Goal: Check status: Check status

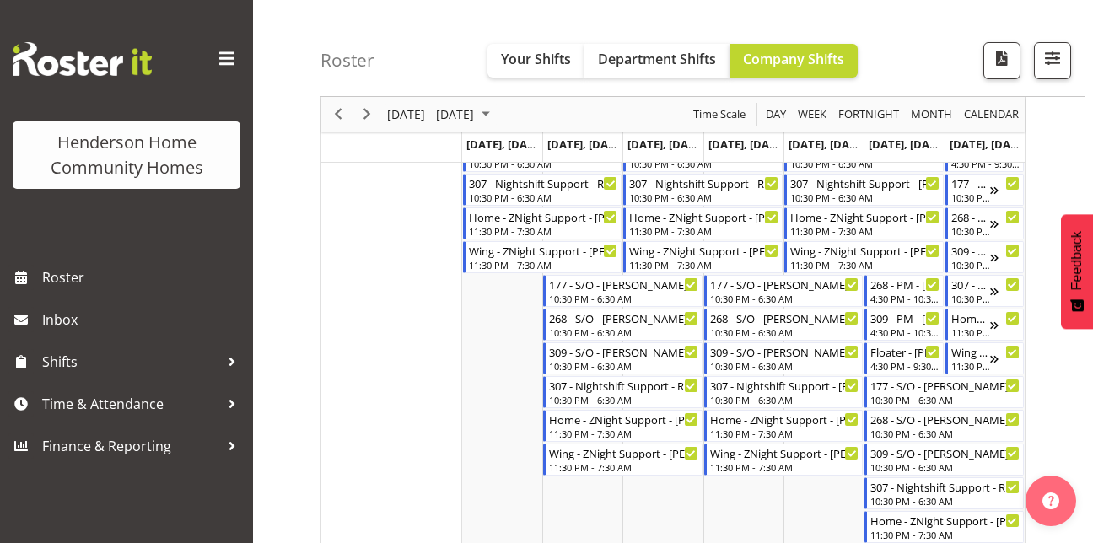
scroll to position [1012, 0]
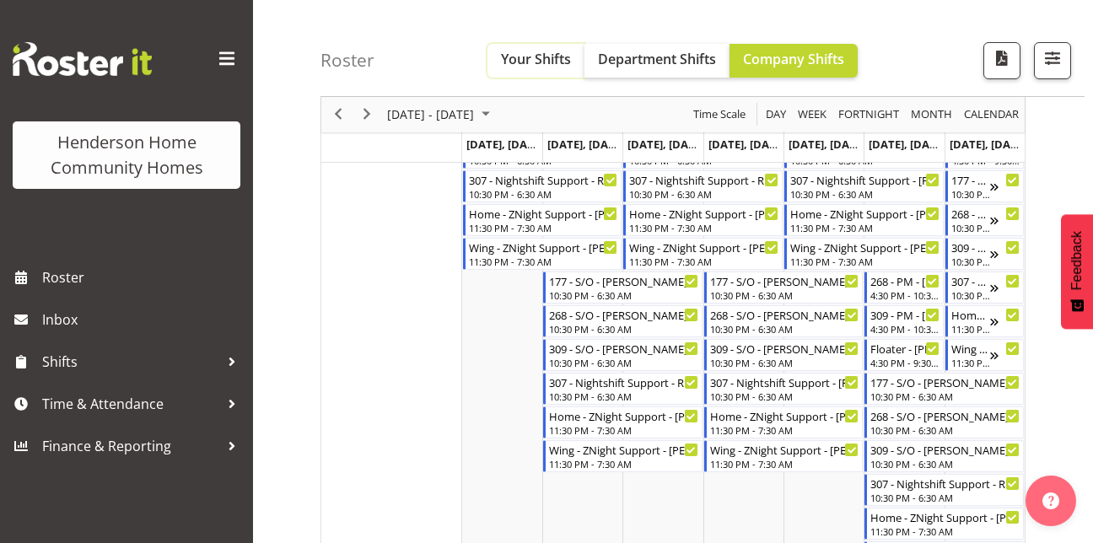
click at [523, 61] on span "Your Shifts" at bounding box center [536, 59] width 70 height 19
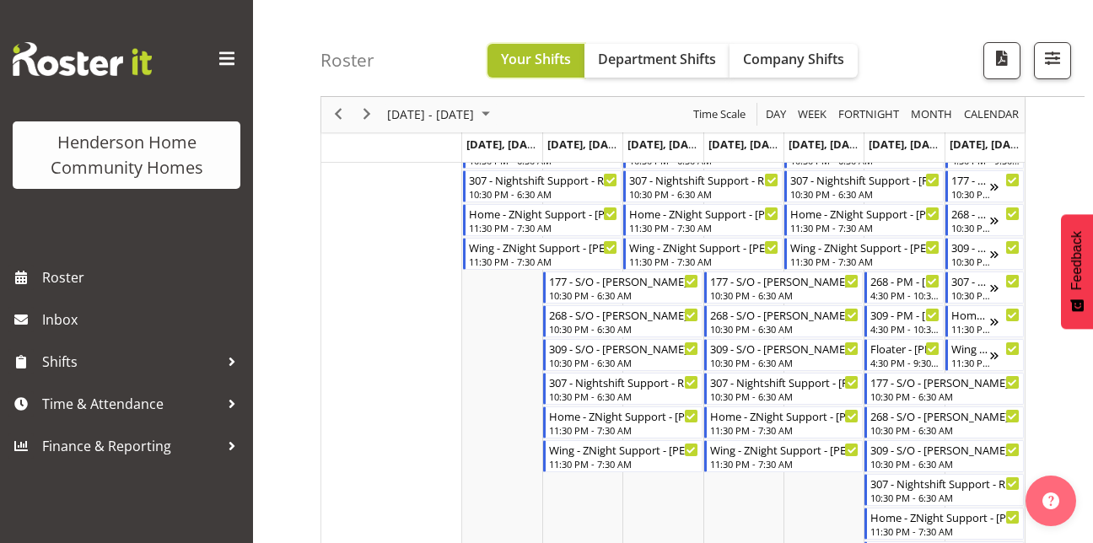
scroll to position [287, 0]
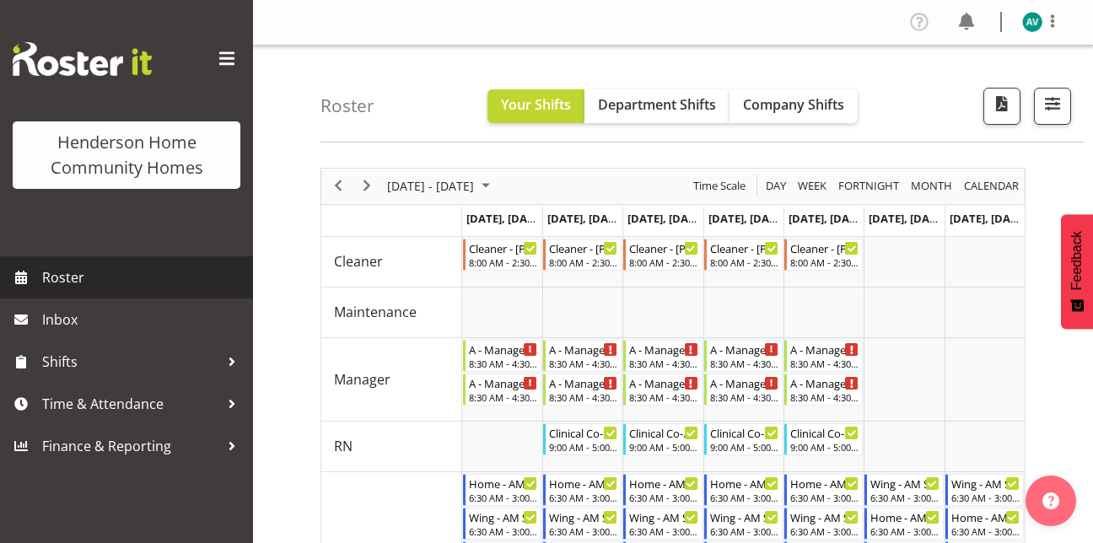
click at [65, 279] on span "Roster" at bounding box center [143, 277] width 202 height 25
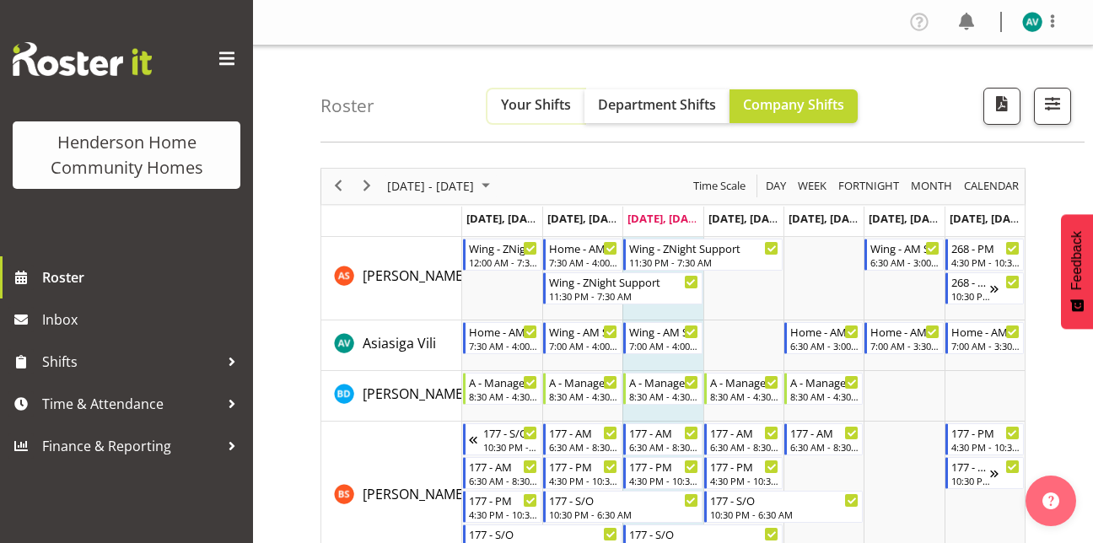
click at [541, 93] on button "Your Shifts" at bounding box center [535, 106] width 97 height 34
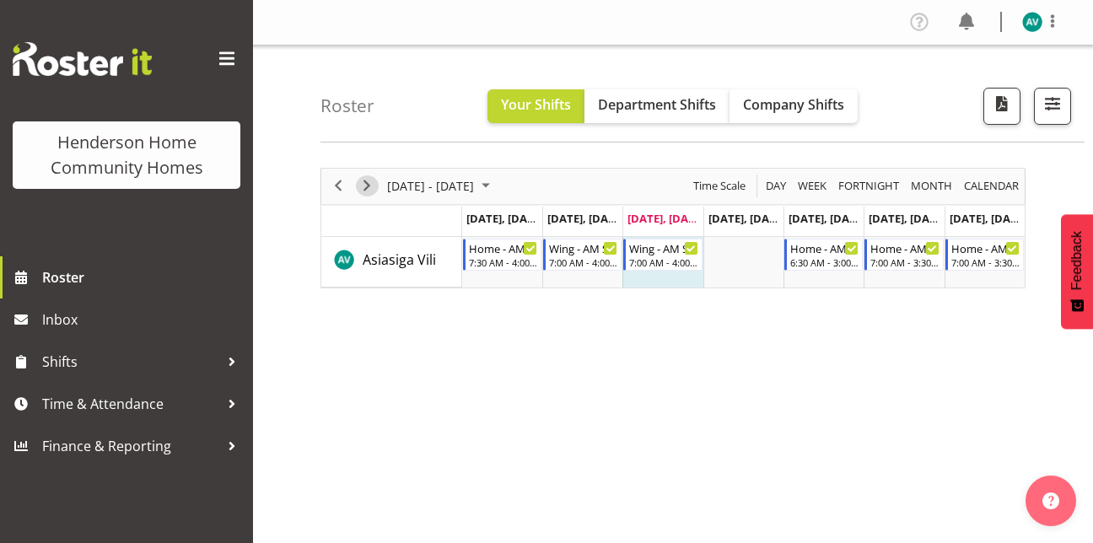
click at [369, 181] on span "Next" at bounding box center [367, 185] width 20 height 21
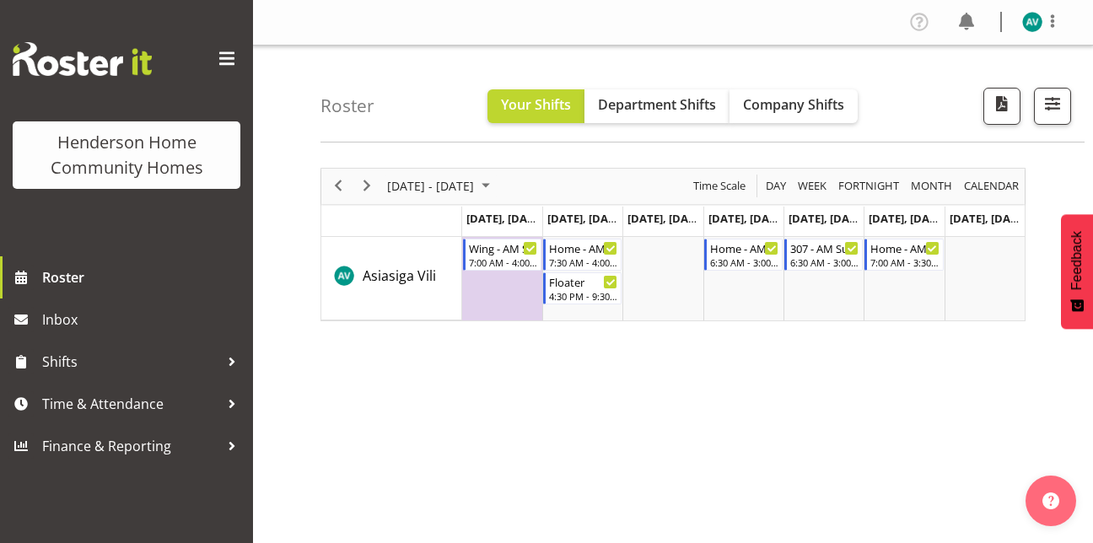
click at [366, 173] on div "next period" at bounding box center [367, 186] width 29 height 35
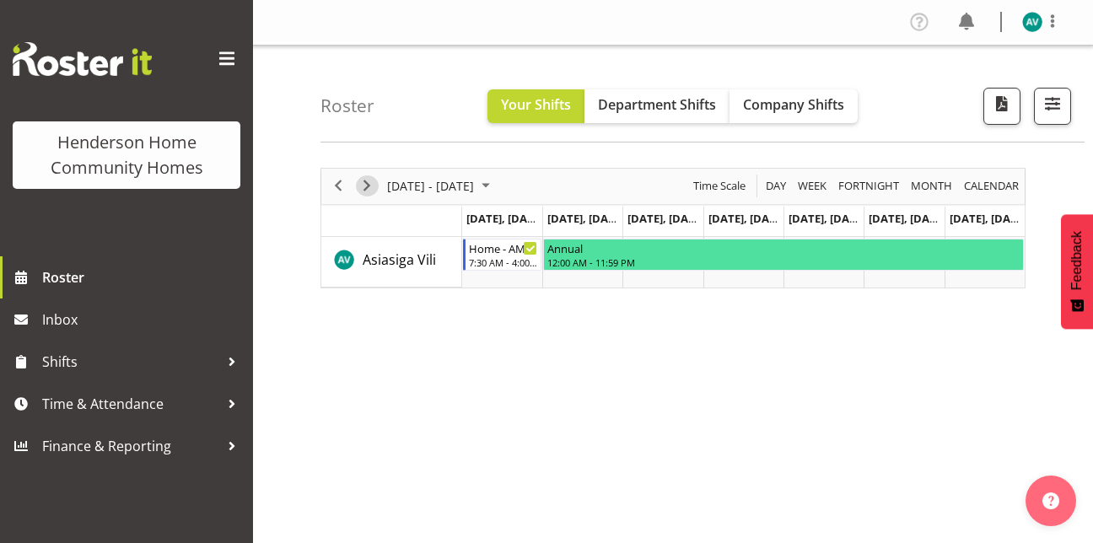
click at [368, 185] on span "Next" at bounding box center [367, 185] width 20 height 21
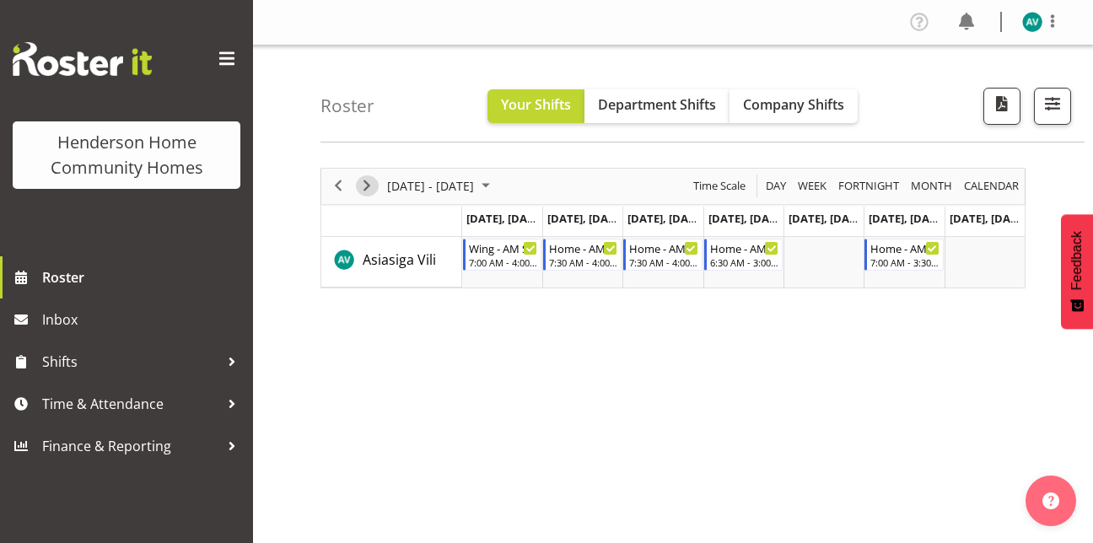
click at [368, 185] on span "Next" at bounding box center [367, 185] width 20 height 21
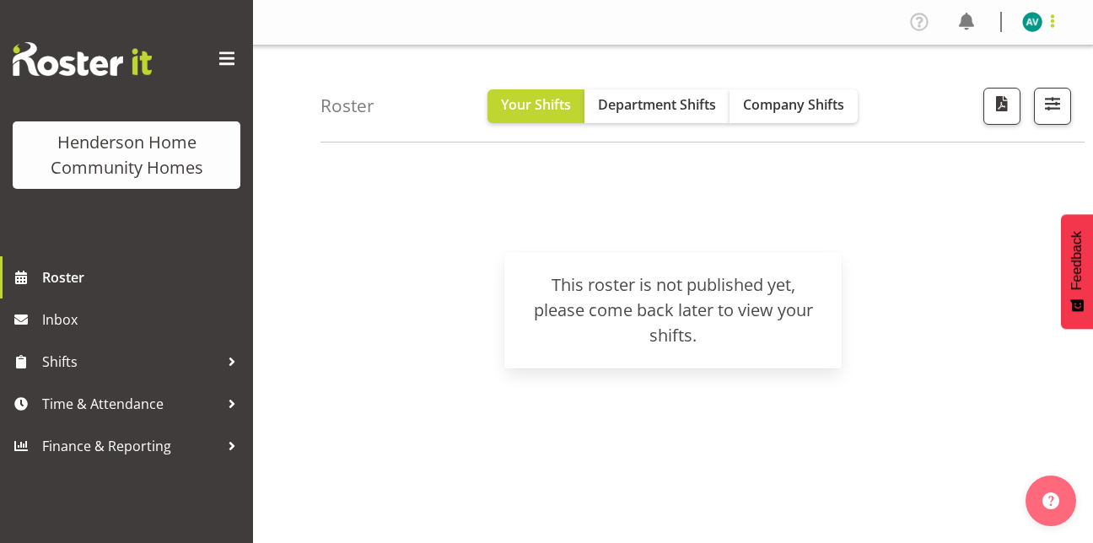
click at [1048, 18] on span at bounding box center [1052, 21] width 20 height 20
click at [968, 85] on link "Log Out" at bounding box center [982, 88] width 162 height 30
